Goal: Task Accomplishment & Management: Use online tool/utility

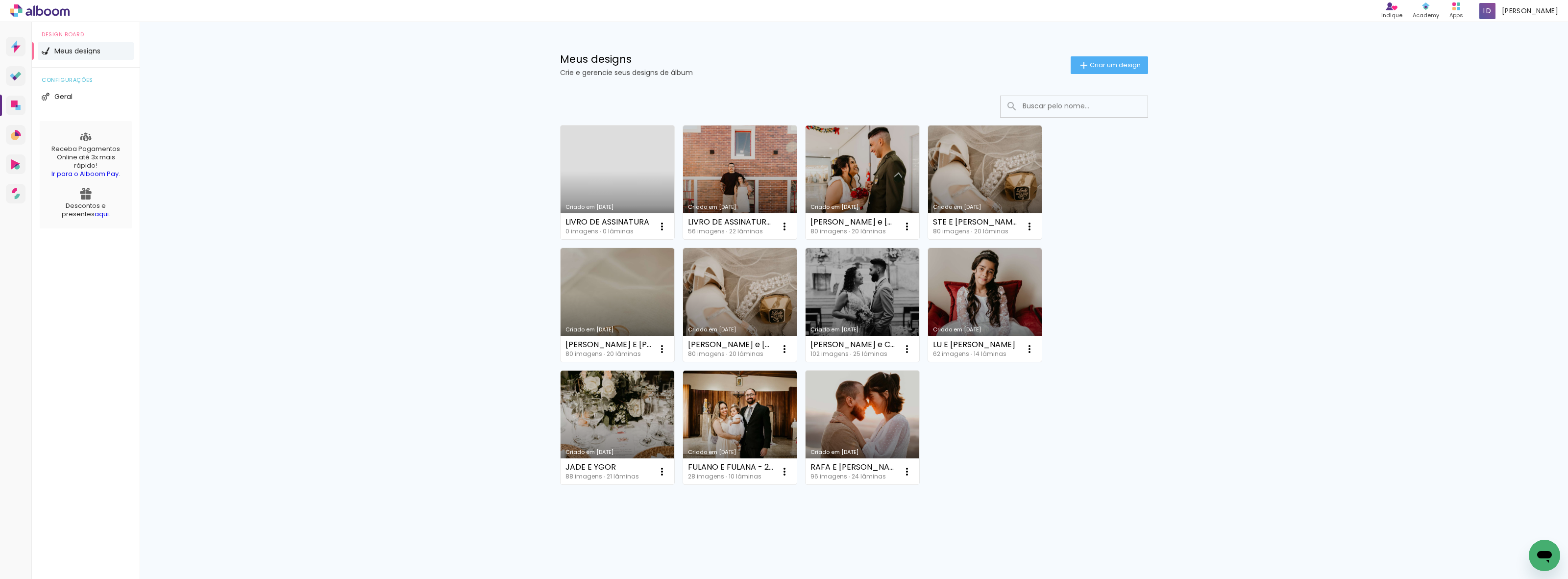
click at [614, 172] on link "Criado em [DATE]" at bounding box center [617, 182] width 114 height 114
click at [708, 177] on link "Criado em [DATE]" at bounding box center [740, 182] width 114 height 114
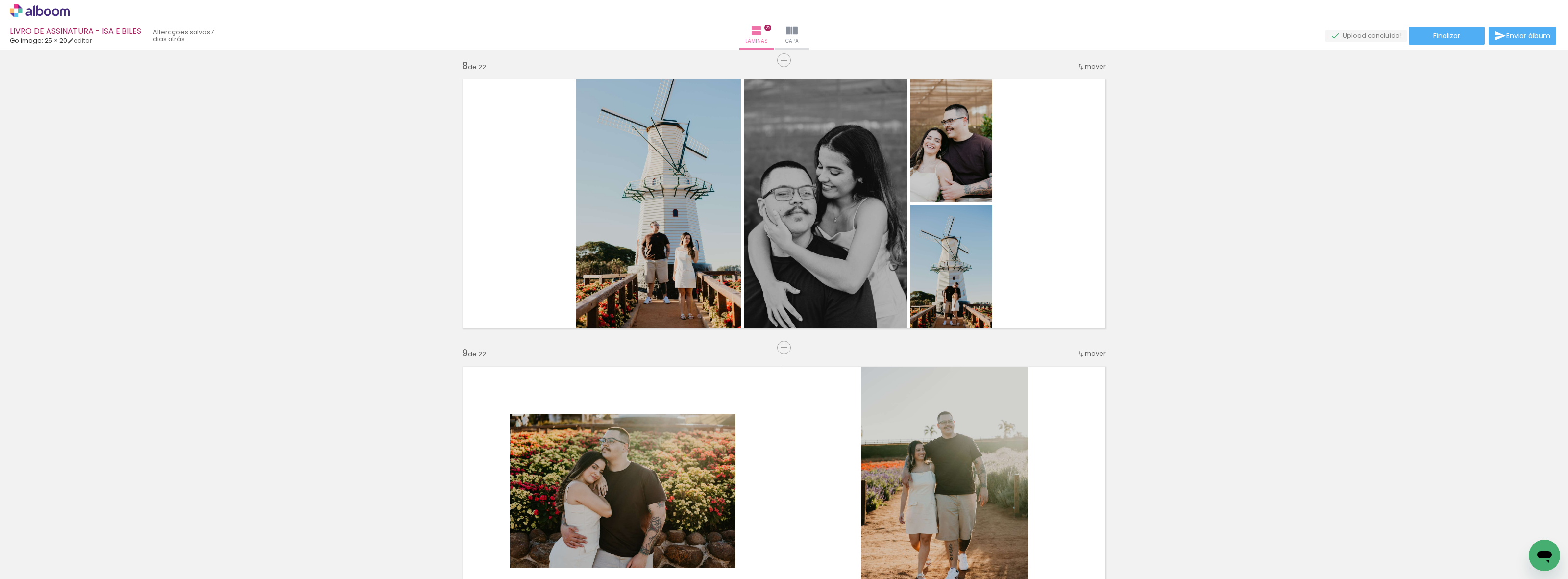
scroll to position [2021, 0]
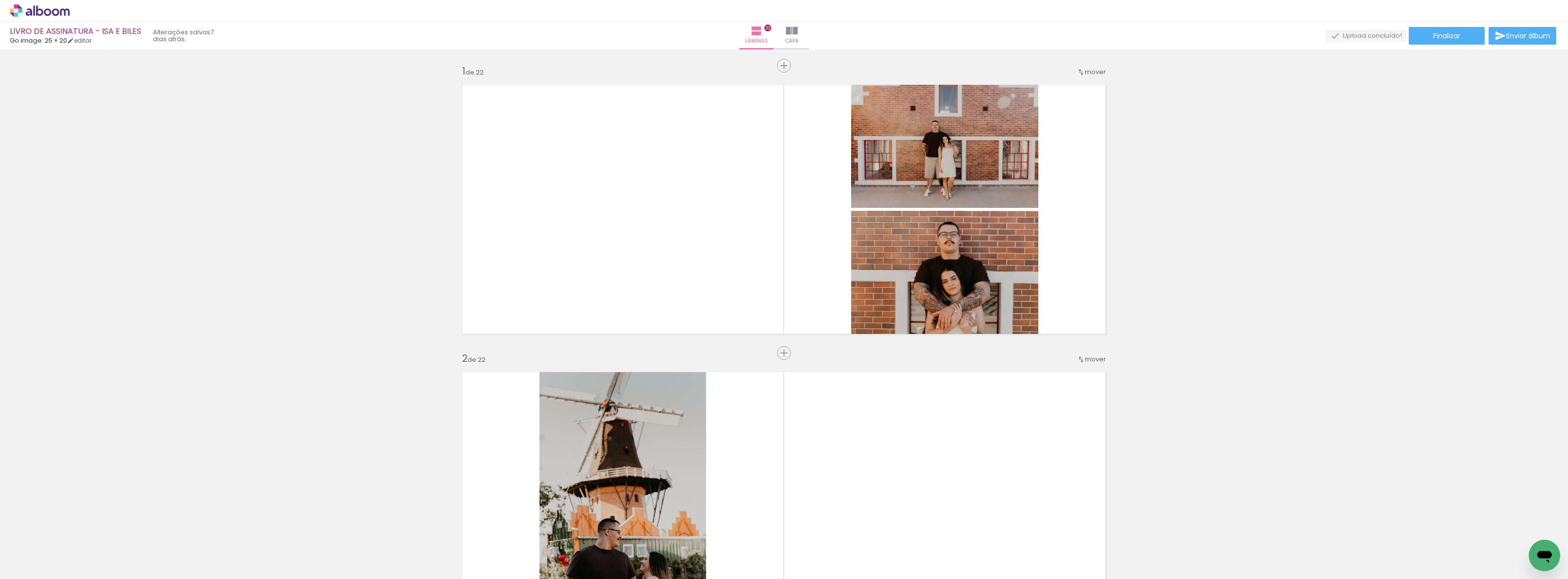
scroll to position [2021, 0]
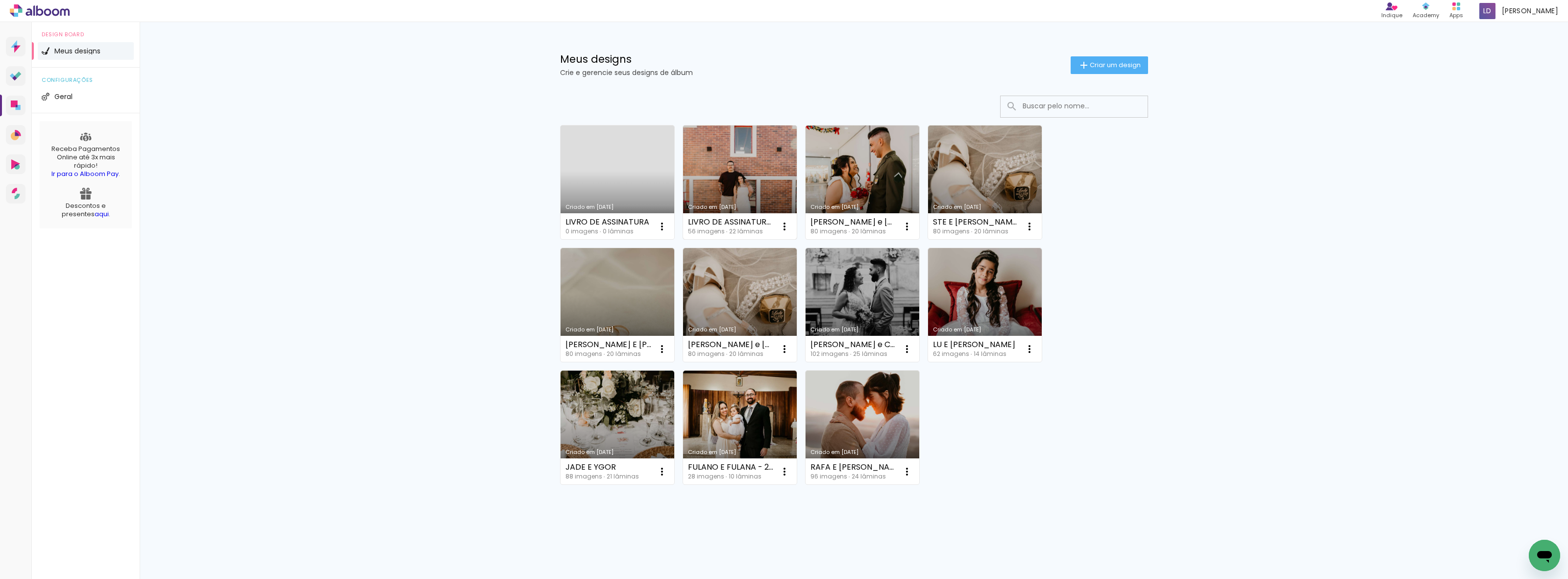
click at [762, 151] on link "Criado em [DATE]" at bounding box center [740, 182] width 114 height 114
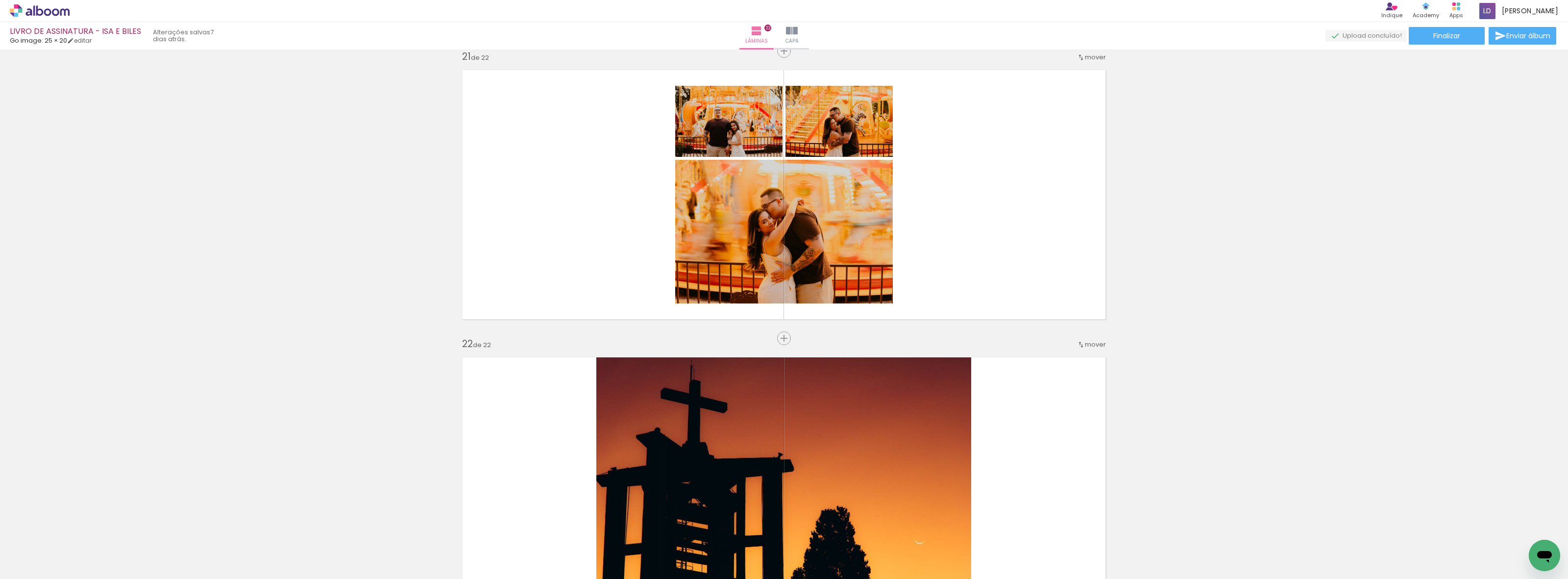
scroll to position [6064, 0]
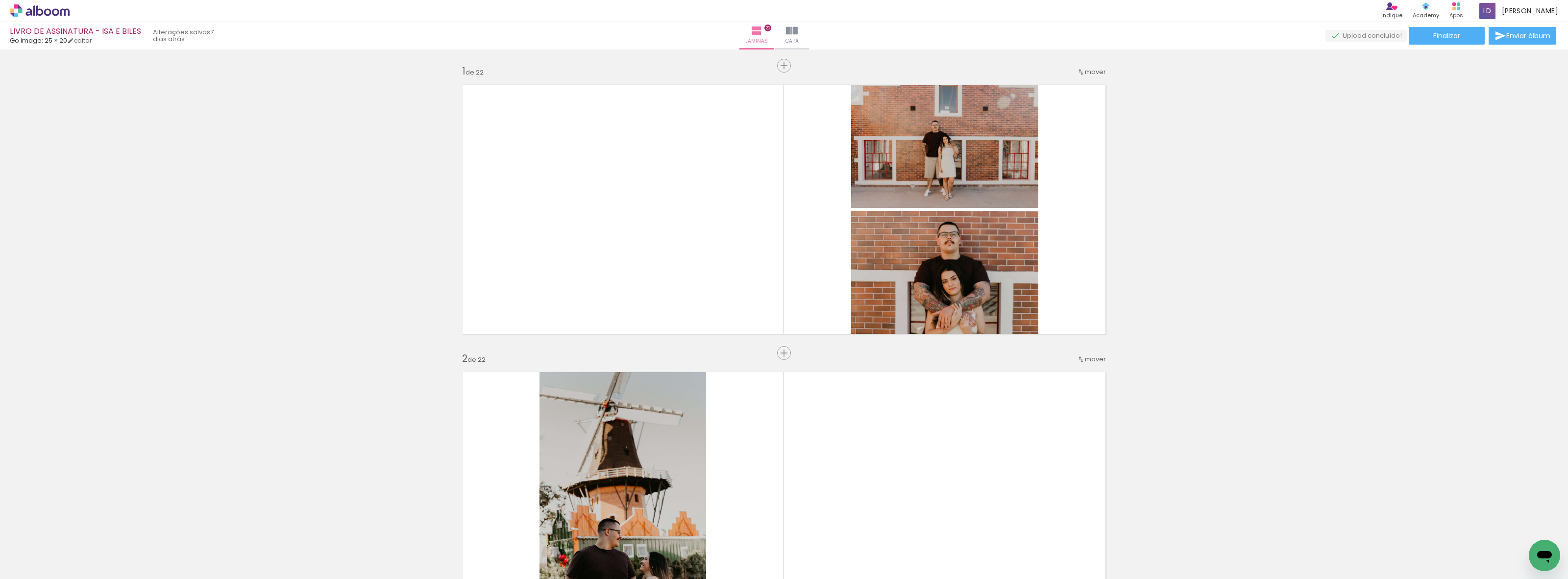
scroll to position [6064, 0]
